Goal: Find specific page/section: Find specific page/section

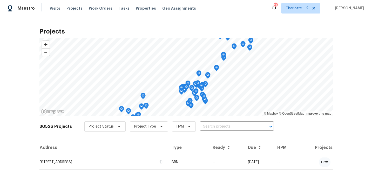
click at [206, 127] on input "text" at bounding box center [229, 127] width 59 height 8
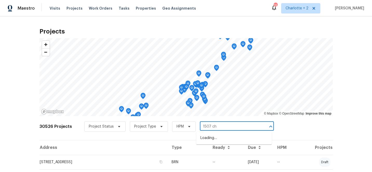
type input "1507 cha"
click at [212, 140] on li "1507 [GEOGRAPHIC_DATA]" at bounding box center [234, 138] width 76 height 9
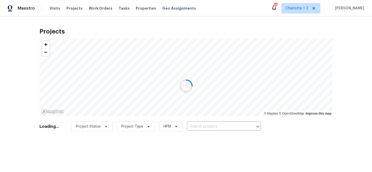
type input "1507 [GEOGRAPHIC_DATA]"
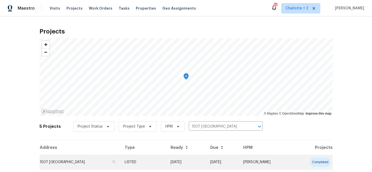
click at [206, 159] on td "[DATE]" at bounding box center [186, 162] width 40 height 15
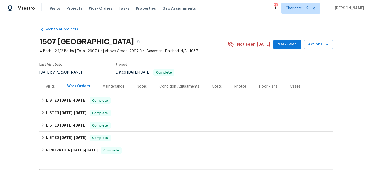
click at [235, 87] on div "Photos" at bounding box center [241, 86] width 12 height 5
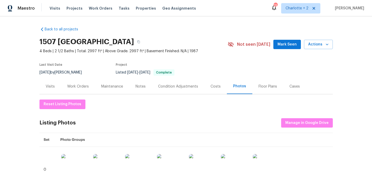
scroll to position [11, 0]
